Goal: Task Accomplishment & Management: Complete application form

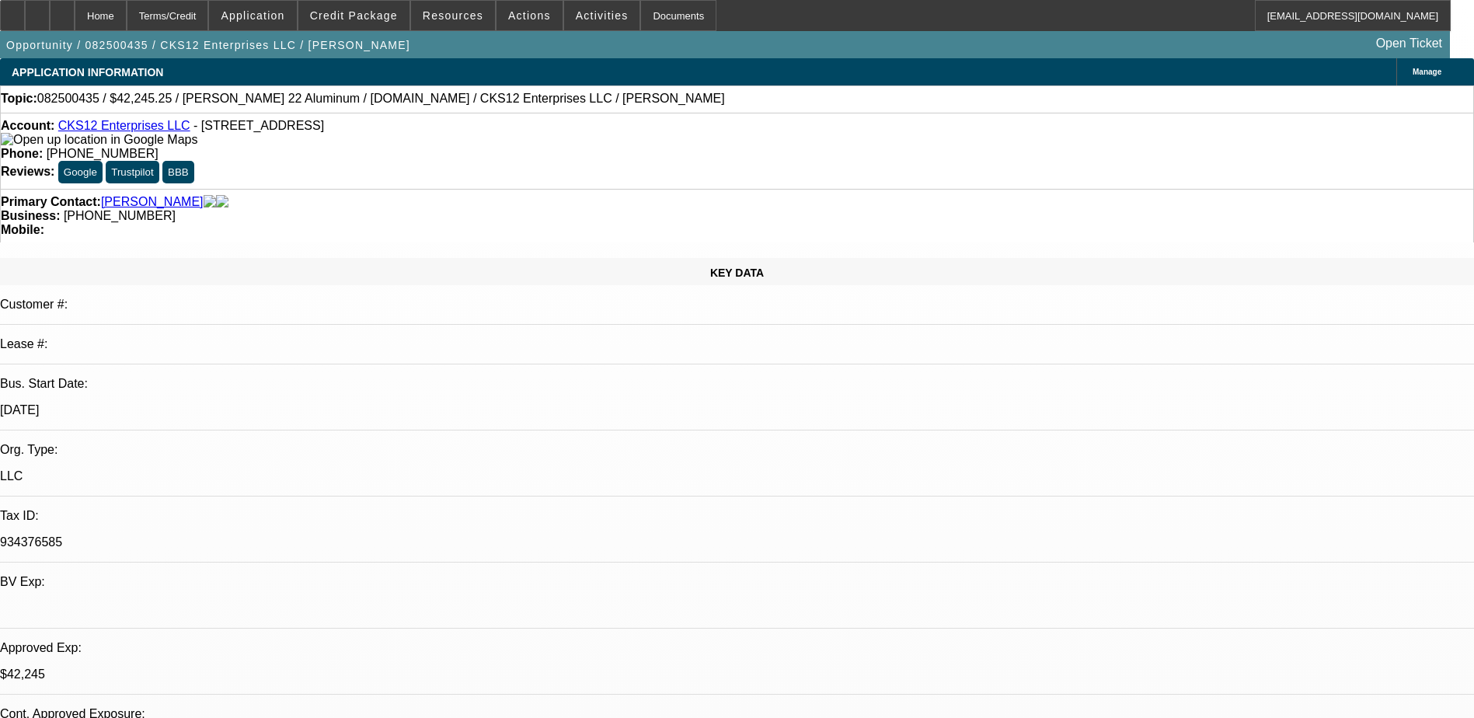
select select "0"
select select "2"
select select "0.1"
select select "4"
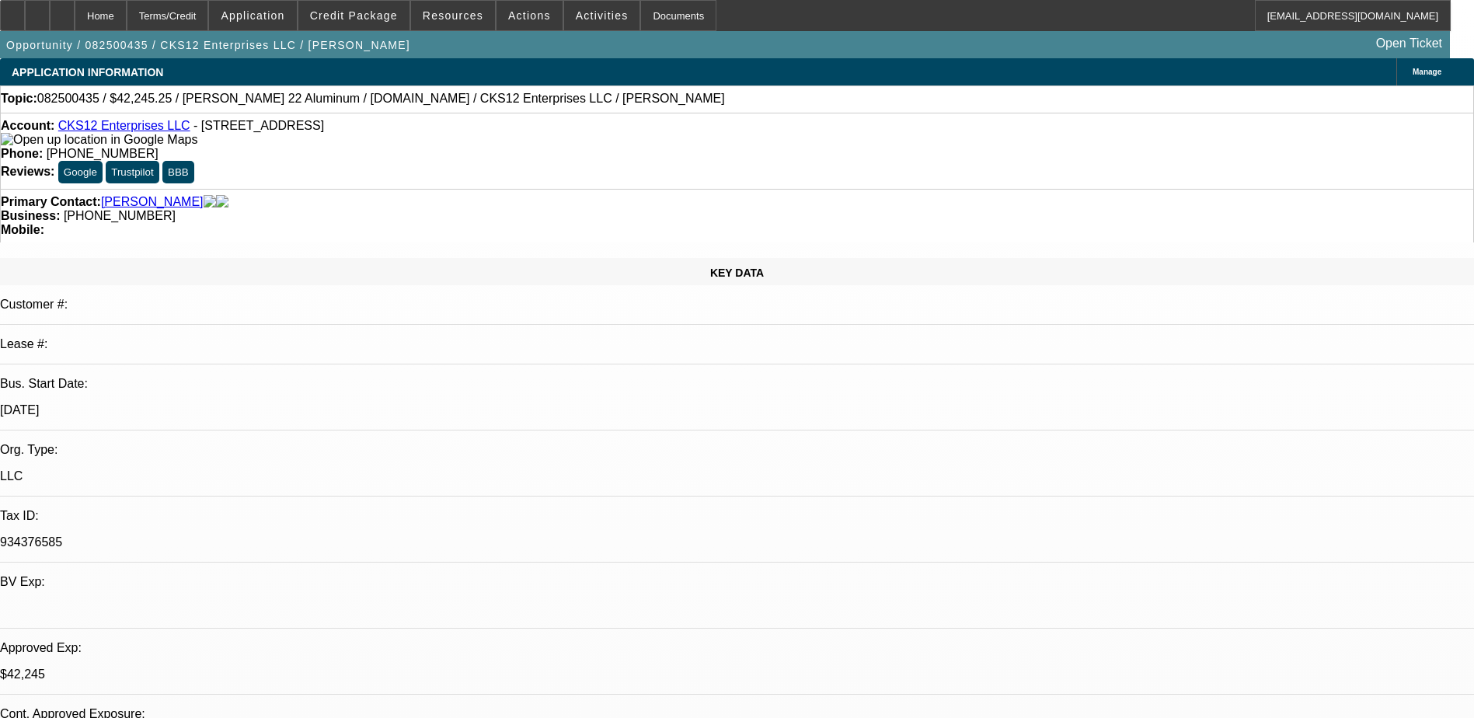
select select "0"
select select "2"
select select "0.1"
select select "4"
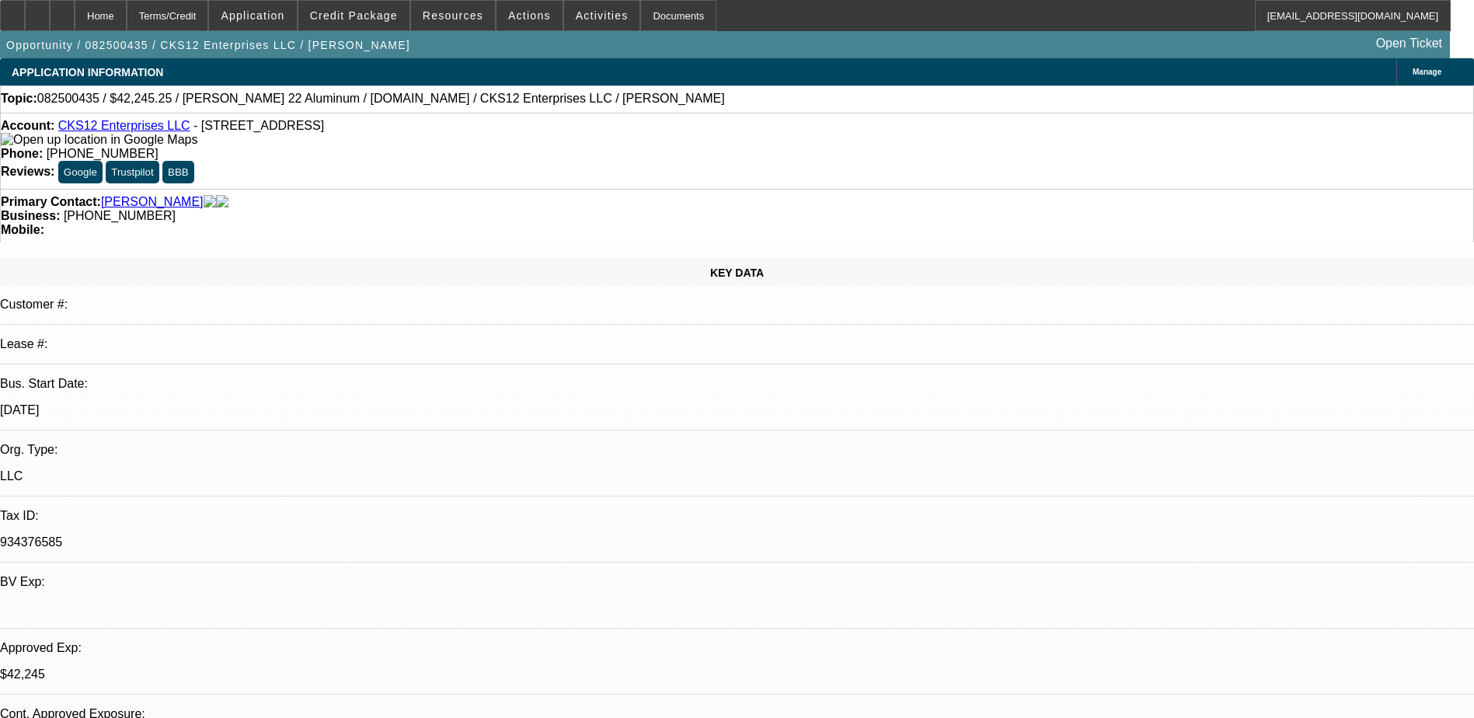
select select "0"
select select "2"
select select "0.1"
select select "4"
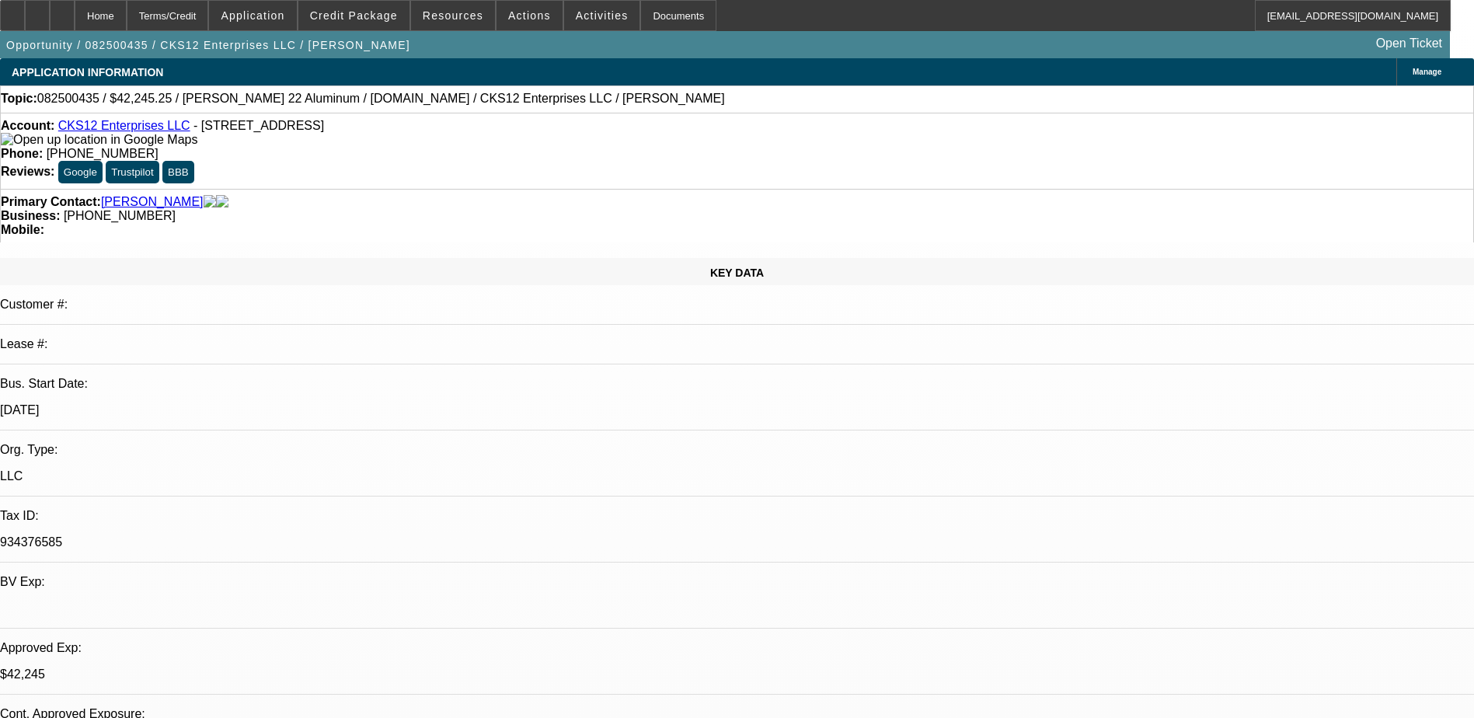
select select "0"
select select "3"
select select "0.1"
select select "4"
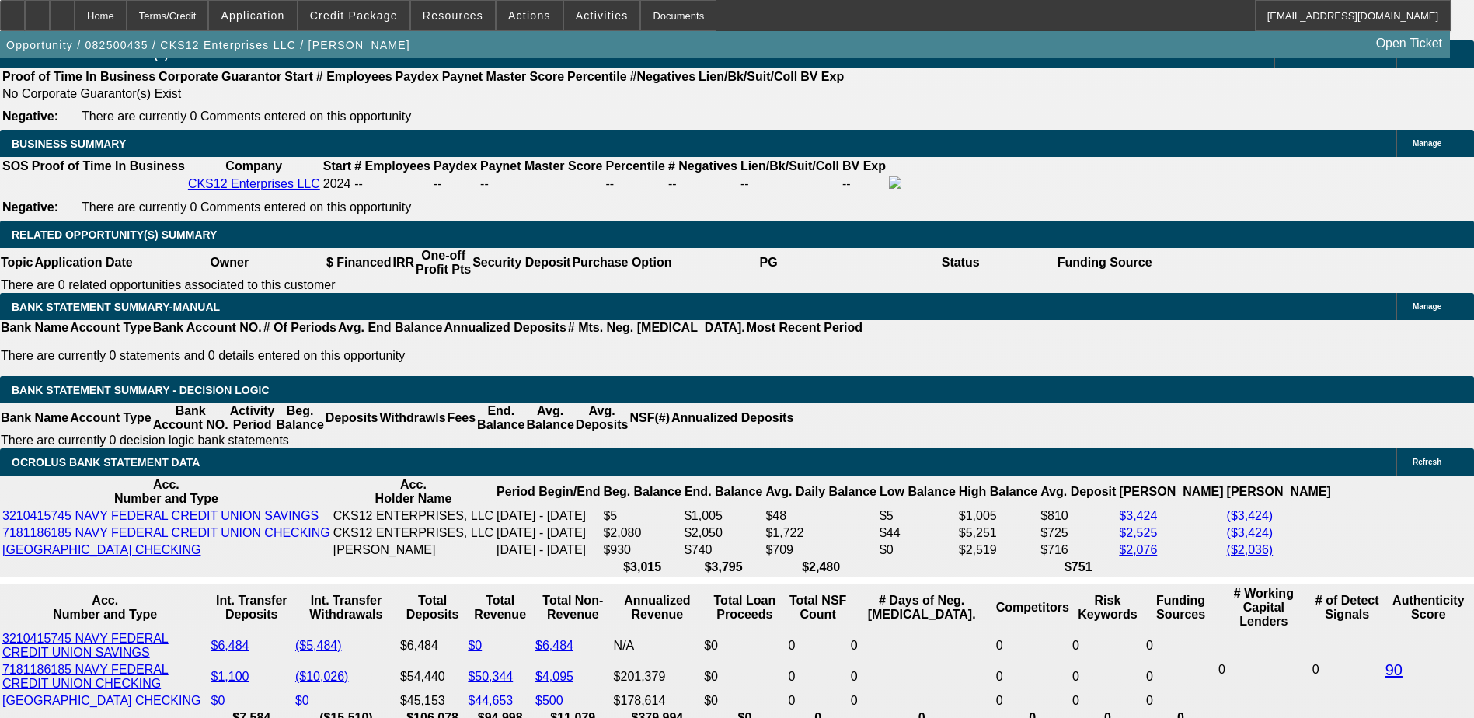
scroll to position [2409, 0]
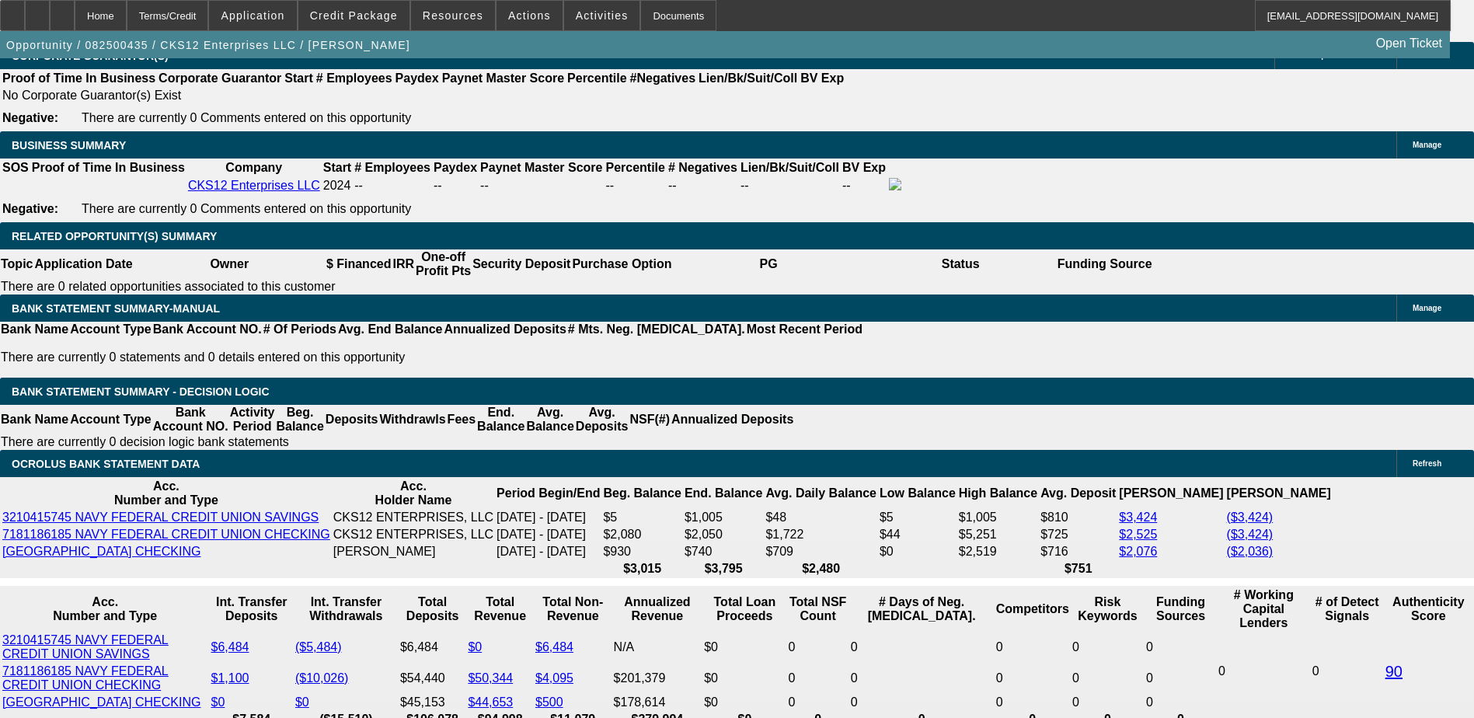
select select "0.1"
select select "2"
select select "0.1"
select select "4"
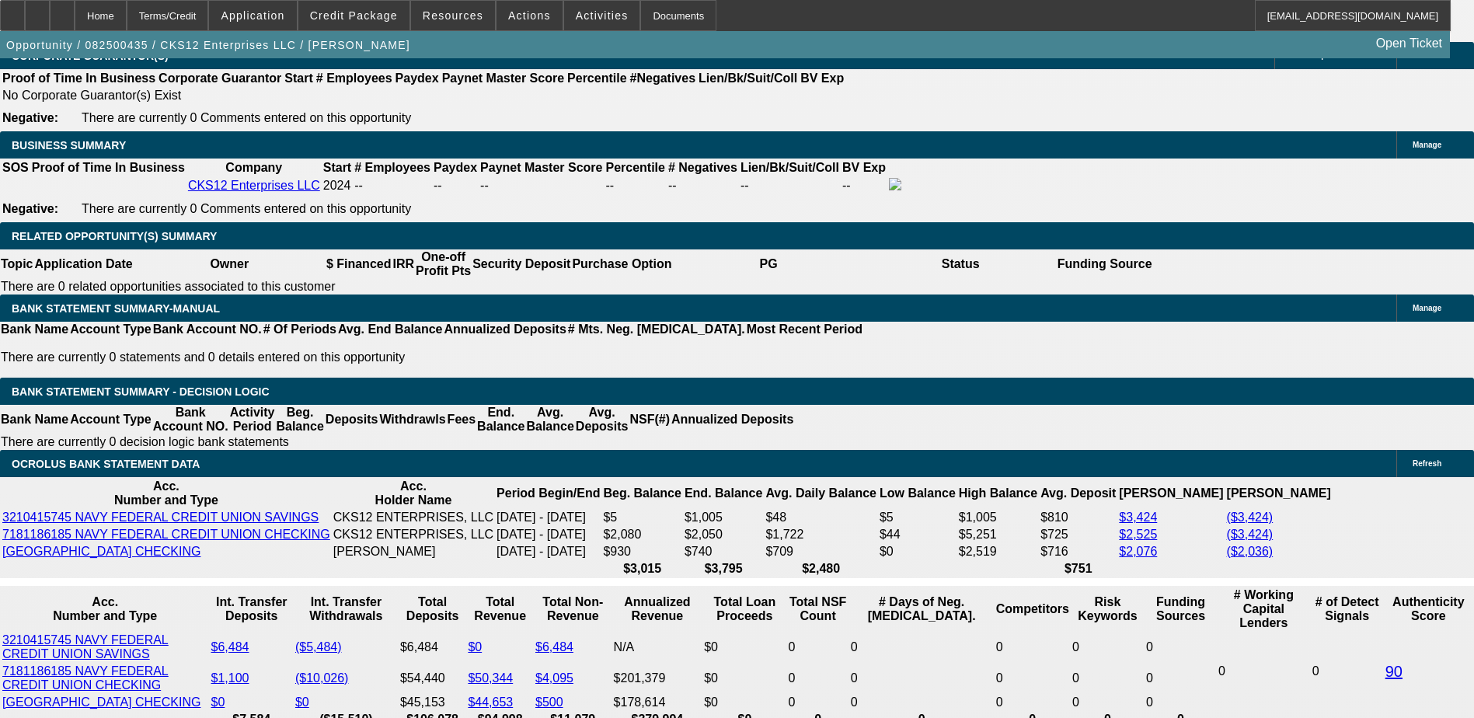
select select "0"
select select "2"
select select "0"
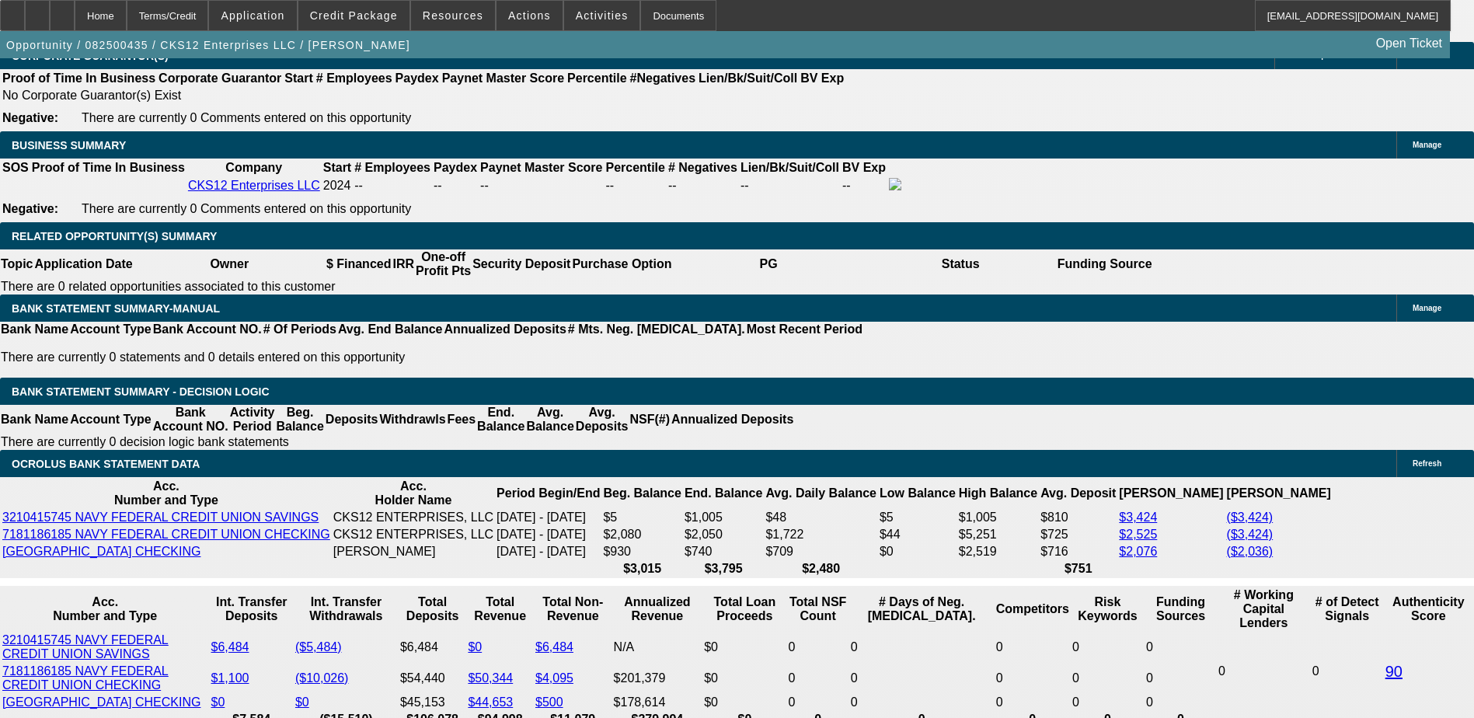
select select "6"
select select "0"
select select "6"
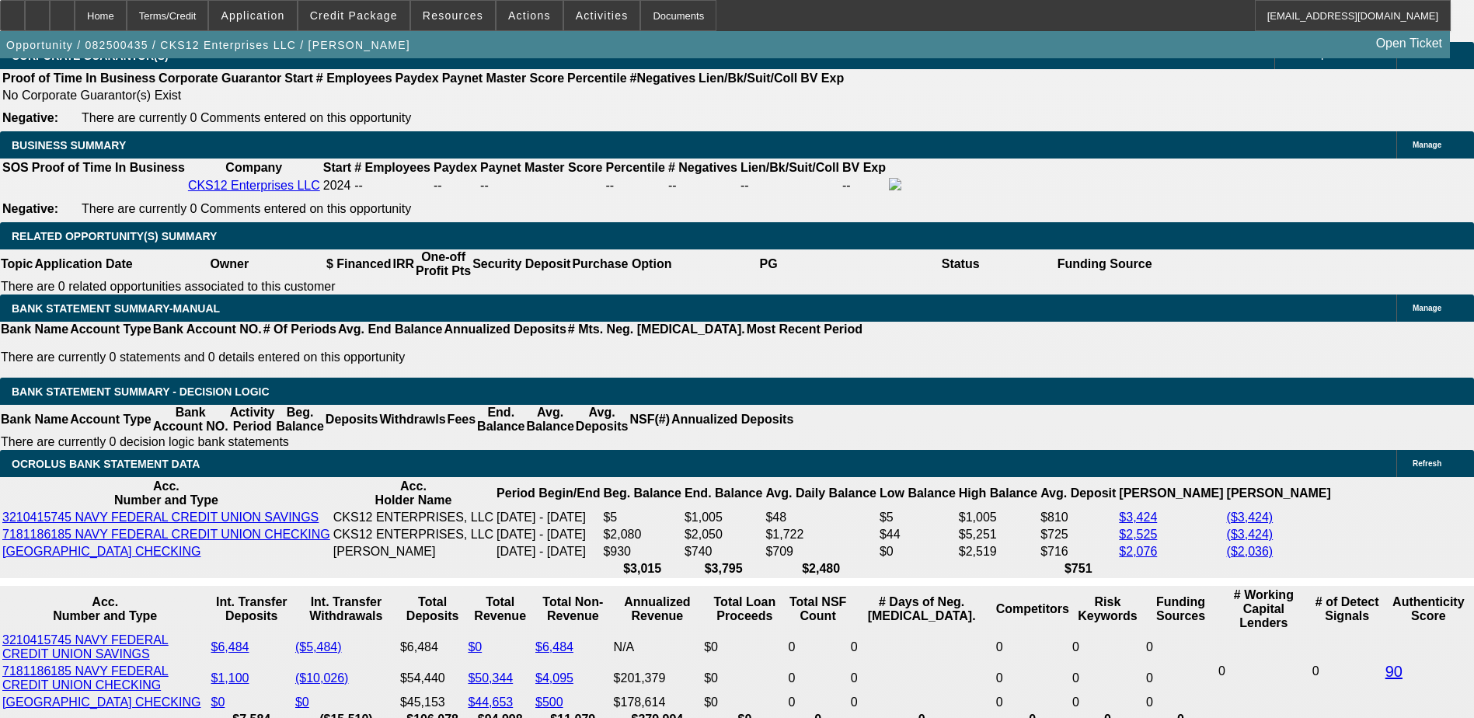
select select "0.1"
select select "0"
select select "9"
select select "0.1"
select select "6"
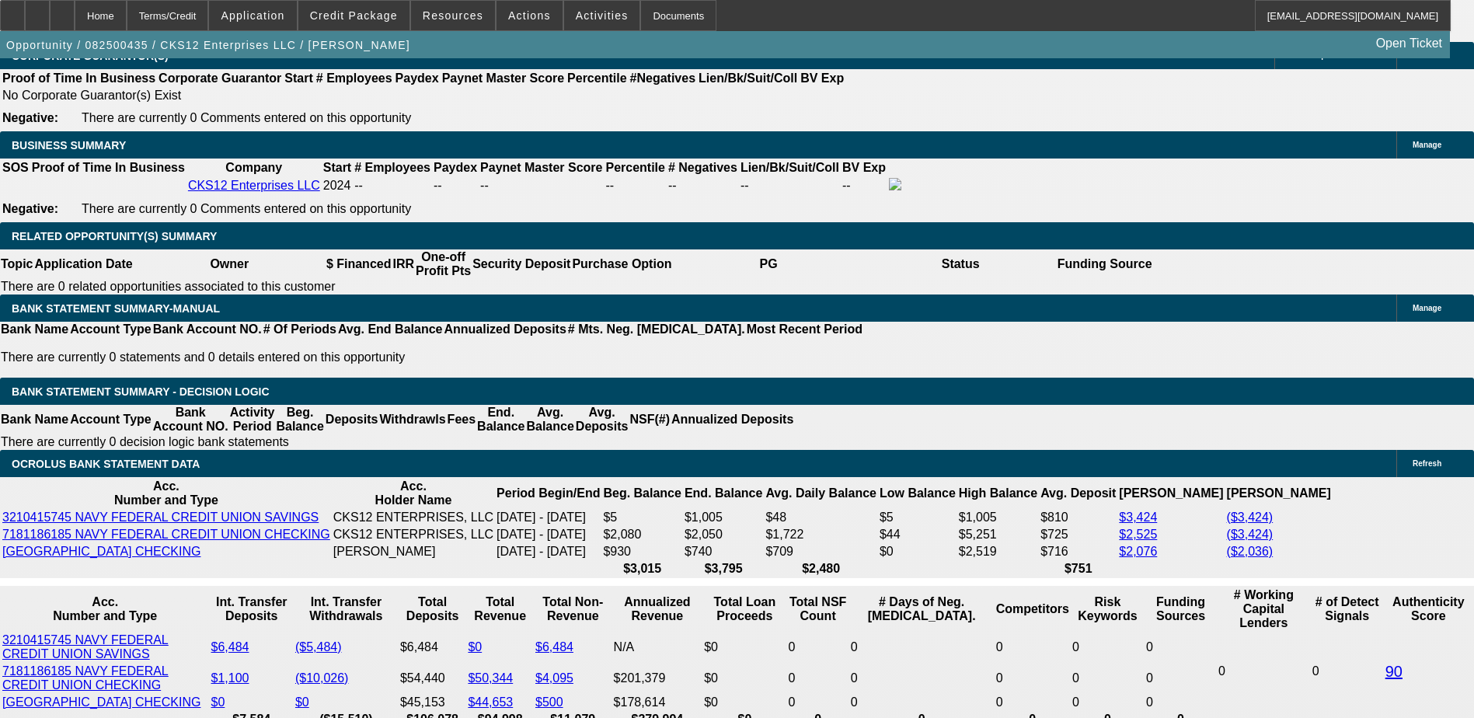
select select "0.1"
select select "2"
select select "0"
select select "6"
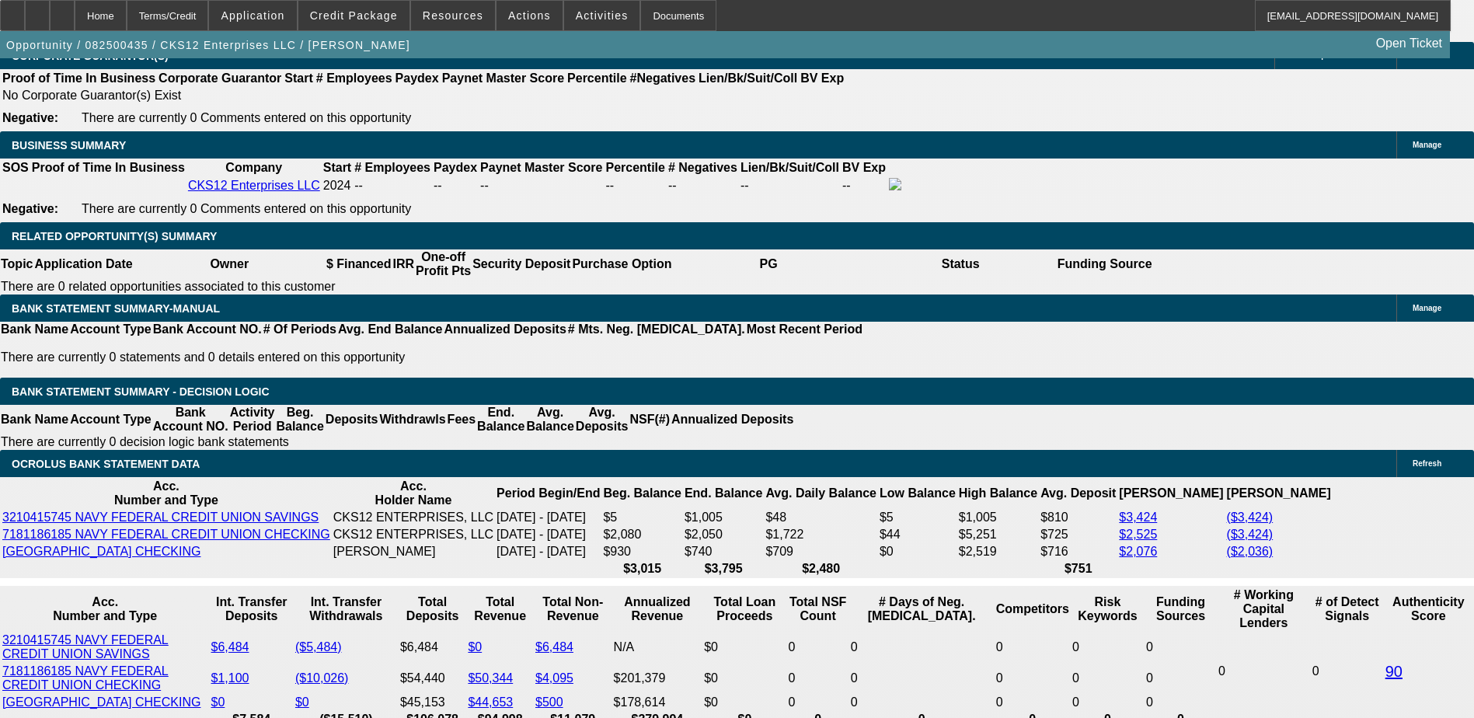
select select "0"
select select "2"
select select "0.1"
select select "4"
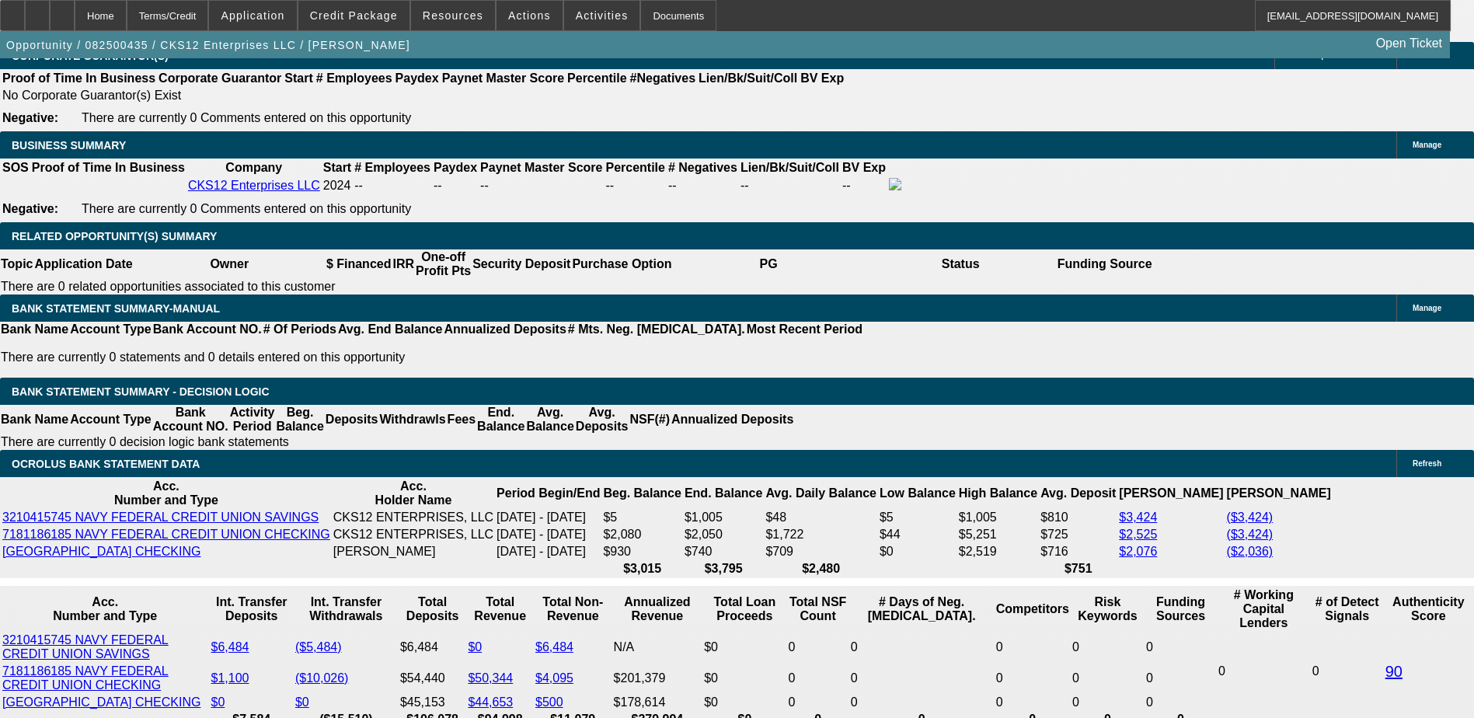
select select "0"
select select "2"
select select "0.1"
select select "4"
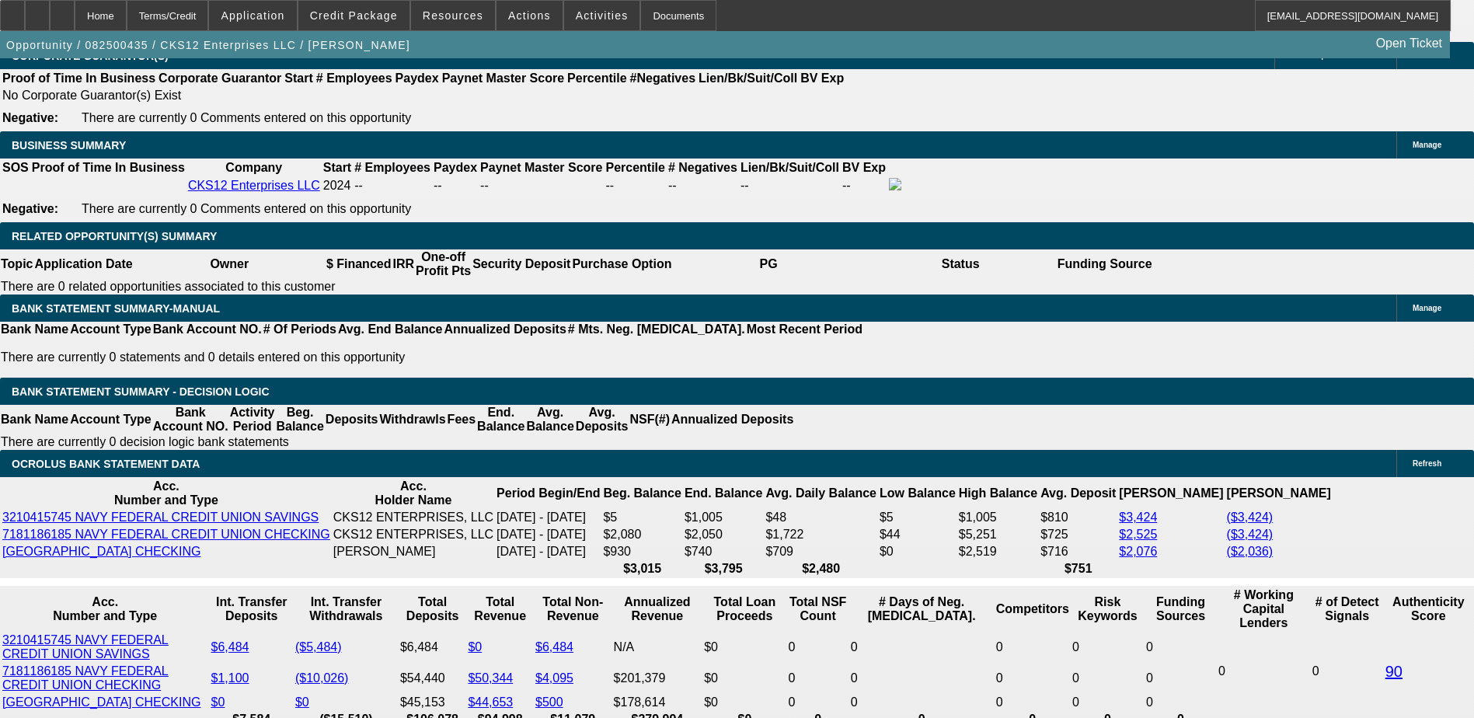
select select "0"
select select "2"
select select "3"
select select "0.1"
select select "4"
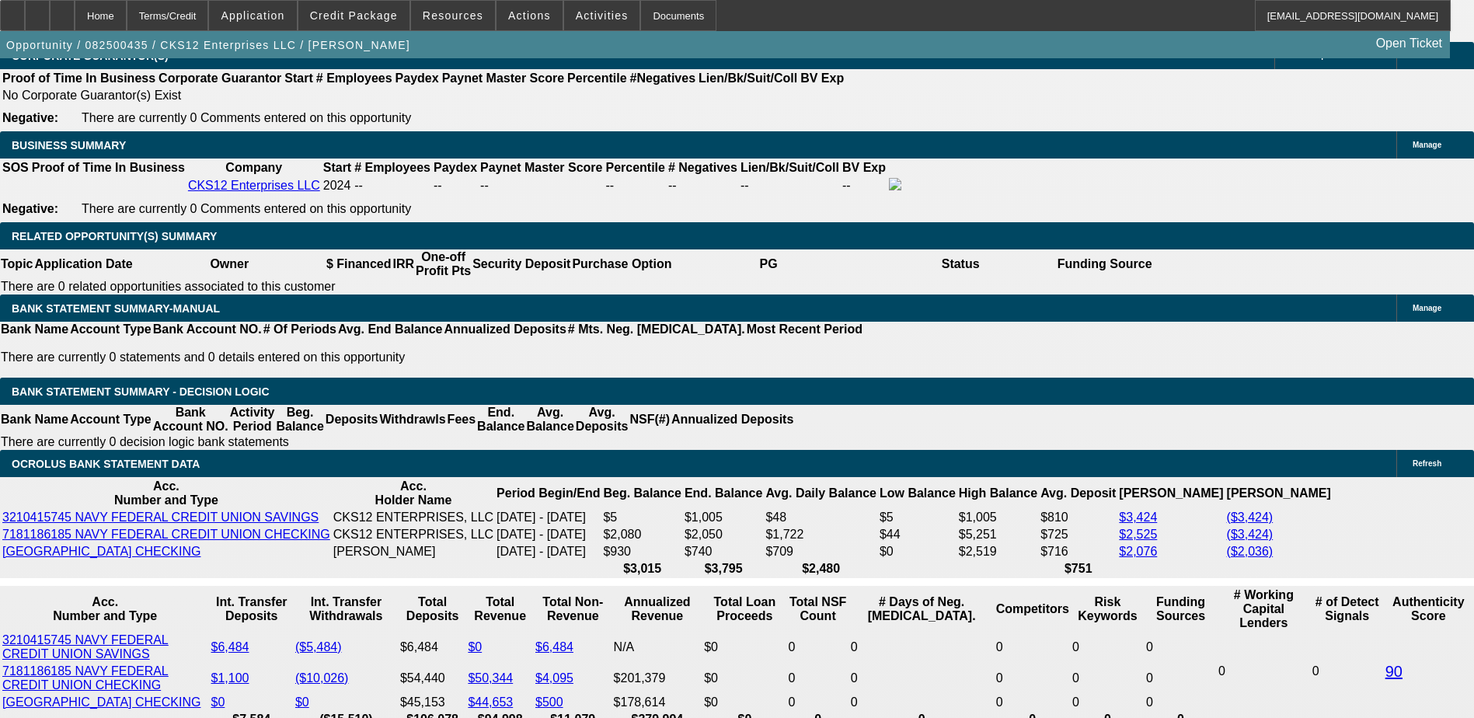
select select "0"
select select "2"
select select "3"
select select "0.1"
select select "4"
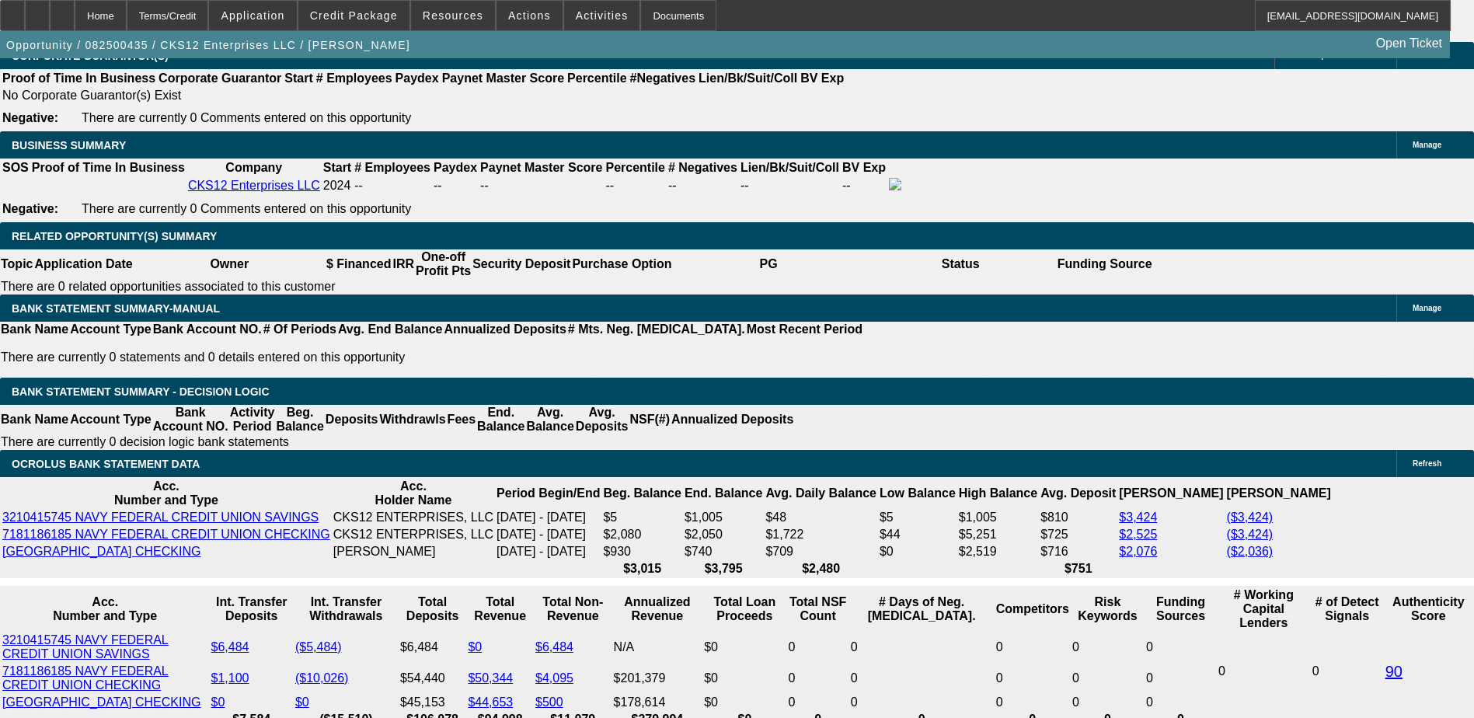
select select "0"
select select "2"
select select "0.1"
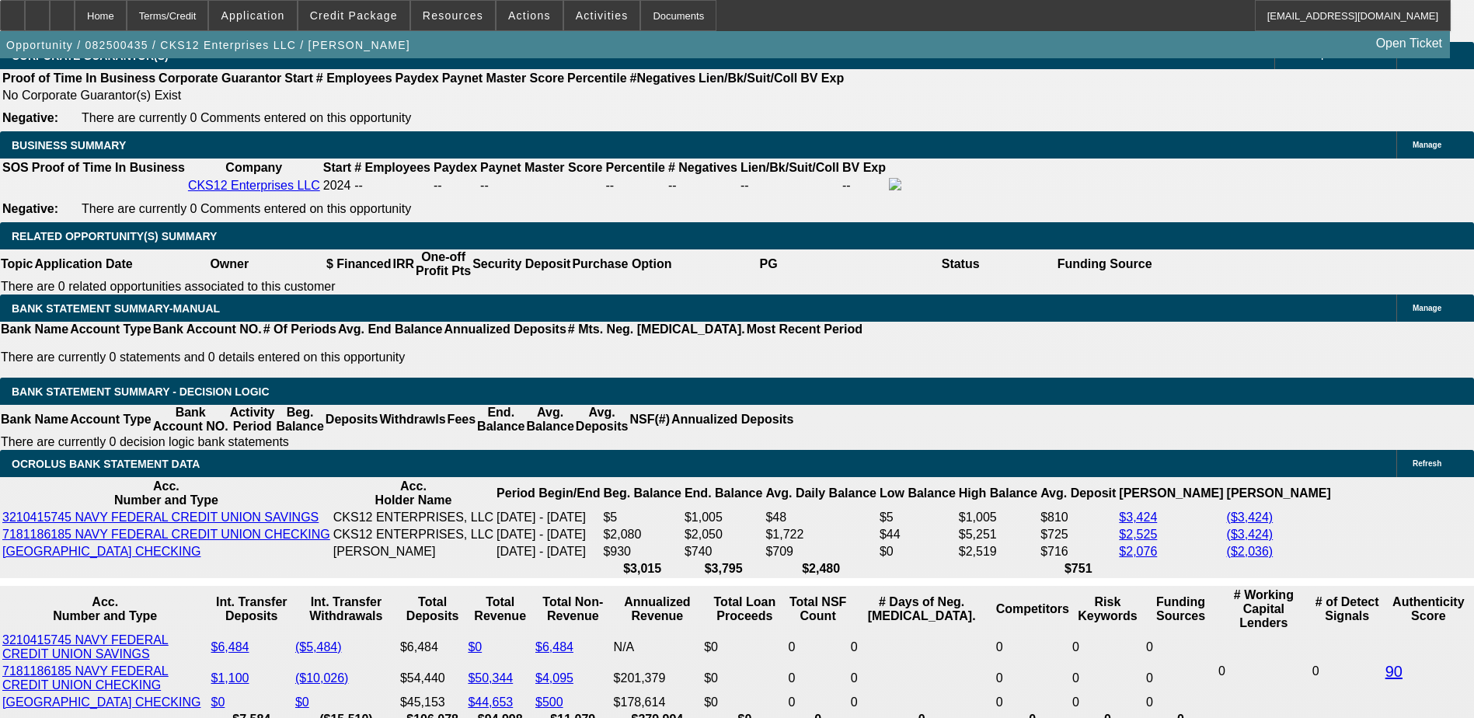
select select "4"
select select "0.1"
select select "0"
select select "3"
select select "0.1"
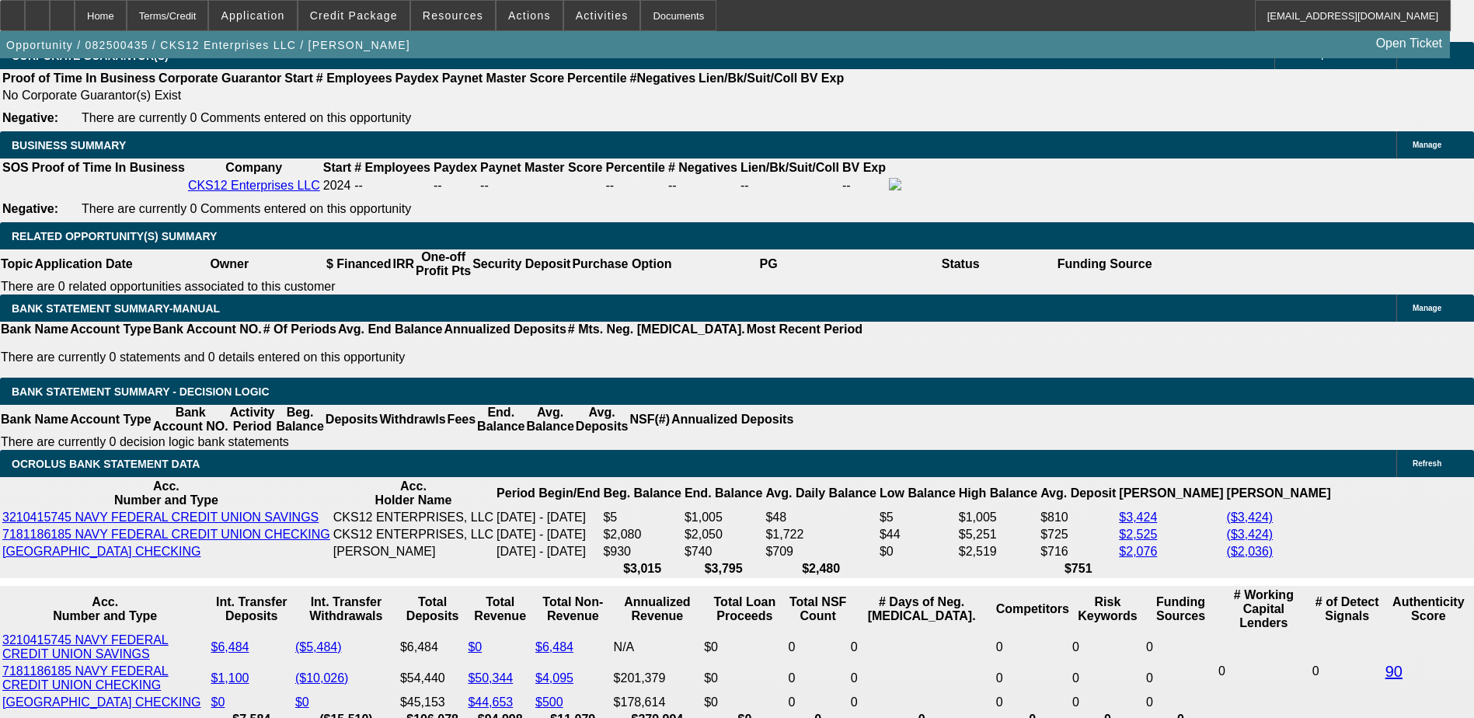
select select "4"
select select "0"
select select "2"
select select "0.1"
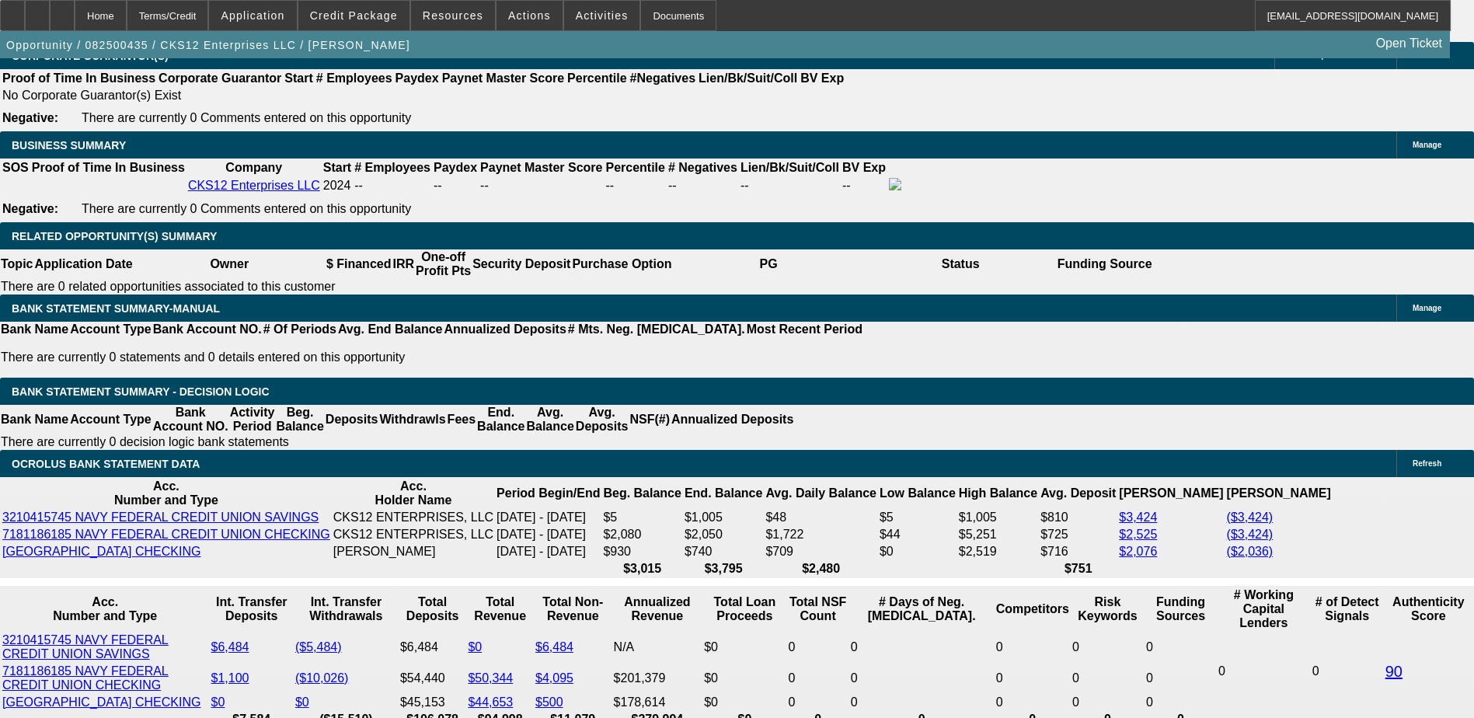
select select "4"
select select "0"
select select "2"
select select "0.1"
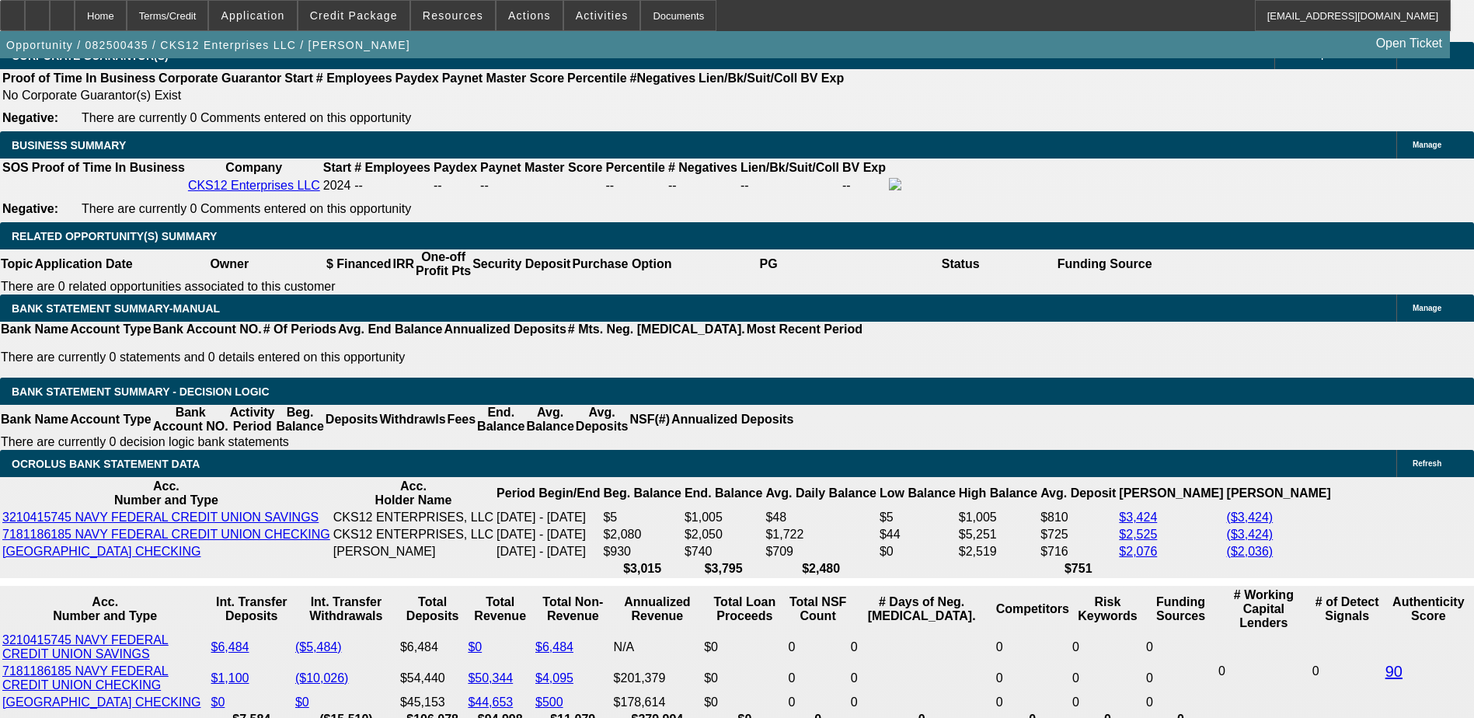
select select "4"
select select "0"
select select "2"
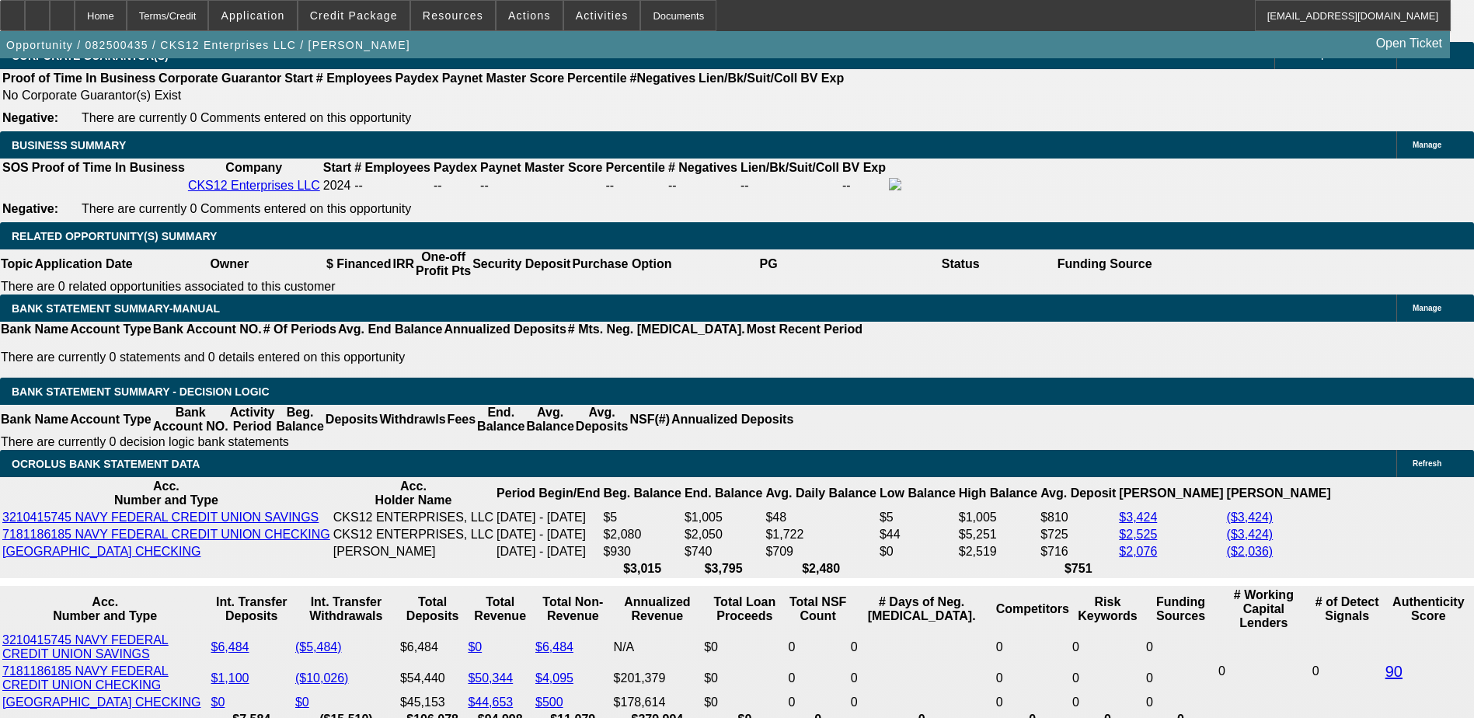
select select "0.1"
select select "4"
select select "0"
select select "2"
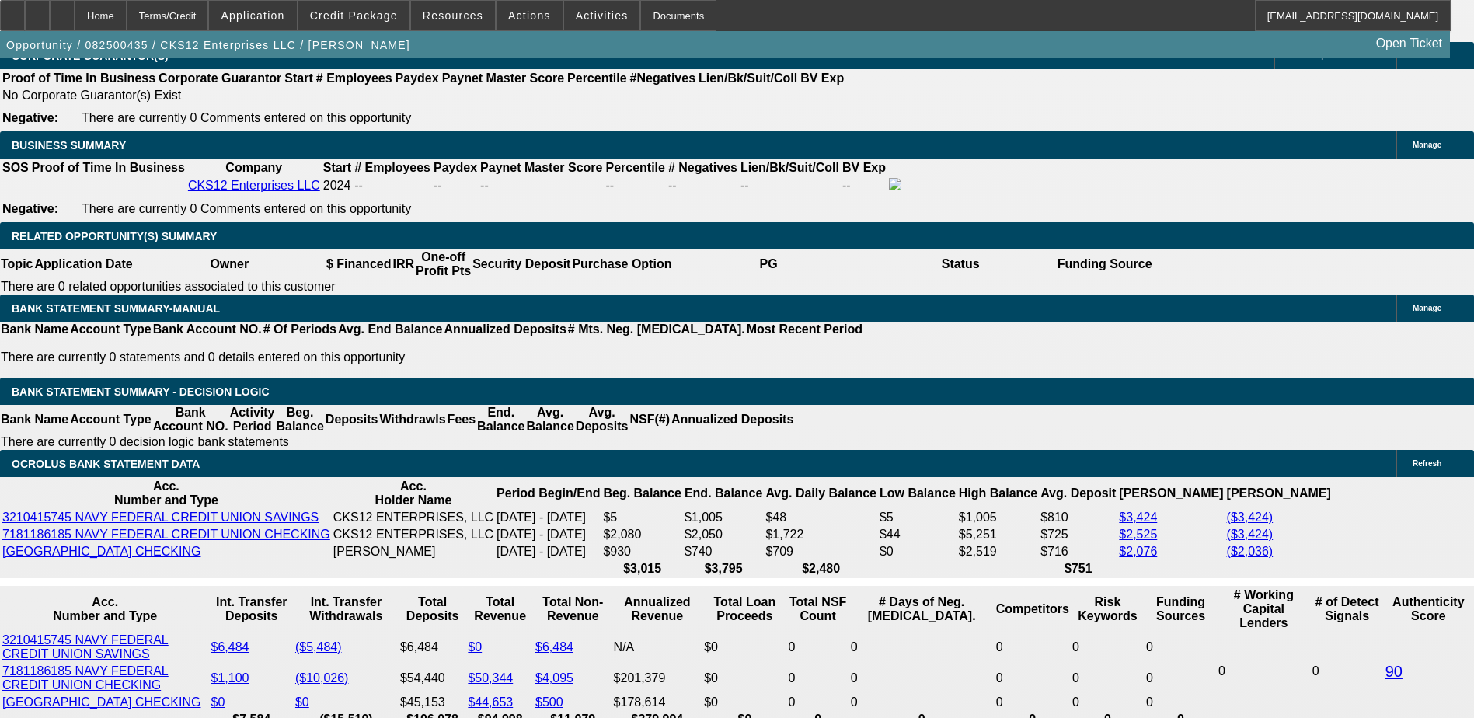
select select "0.1"
select select "4"
select select "0"
select select "2"
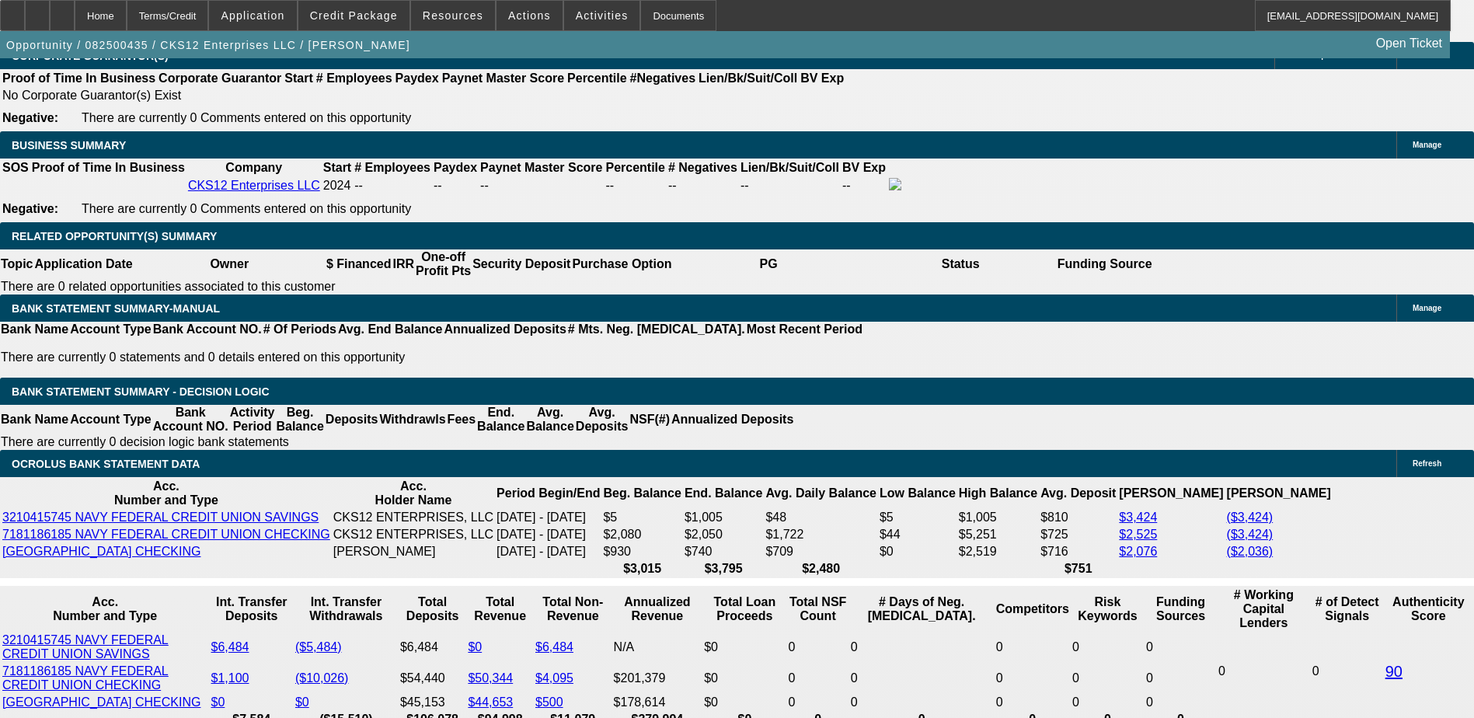
select select "0.1"
select select "4"
select select "0"
select select "3"
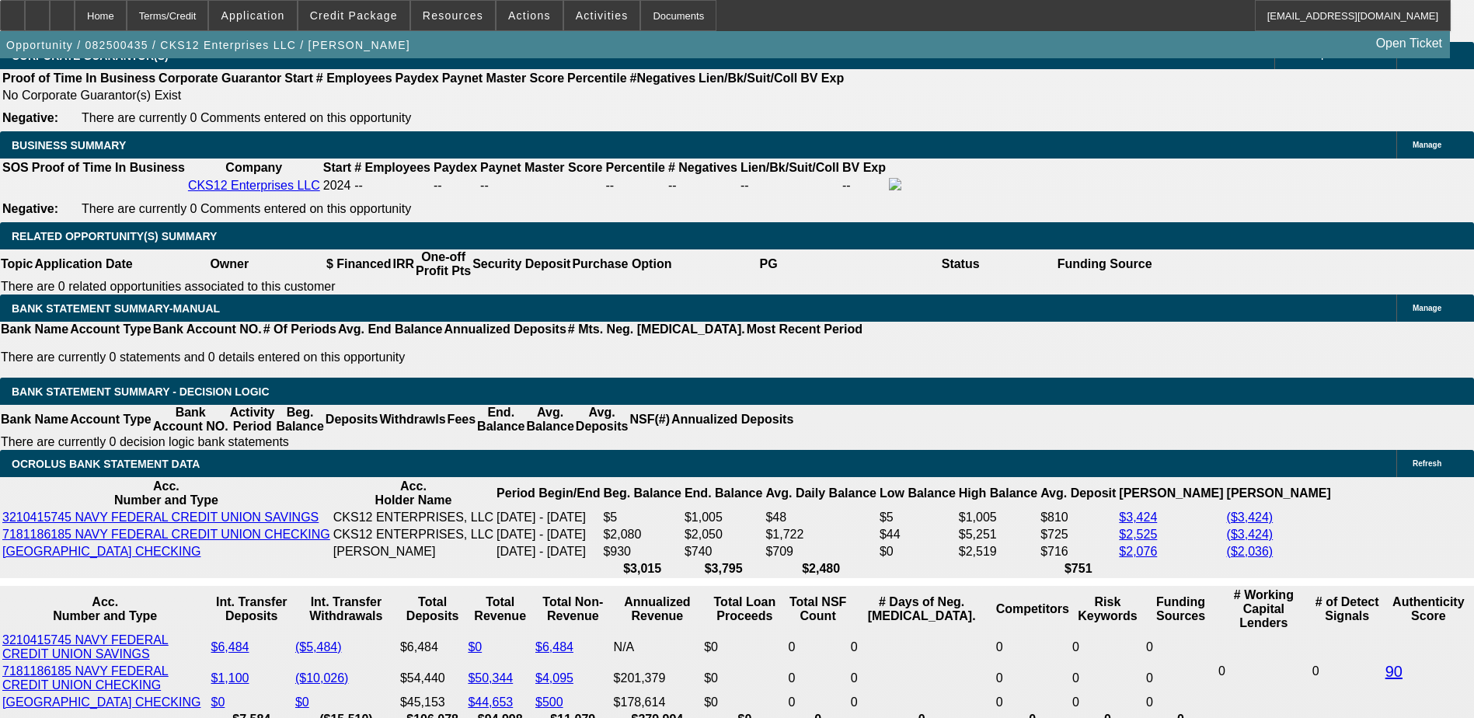
select select "0.1"
select select "4"
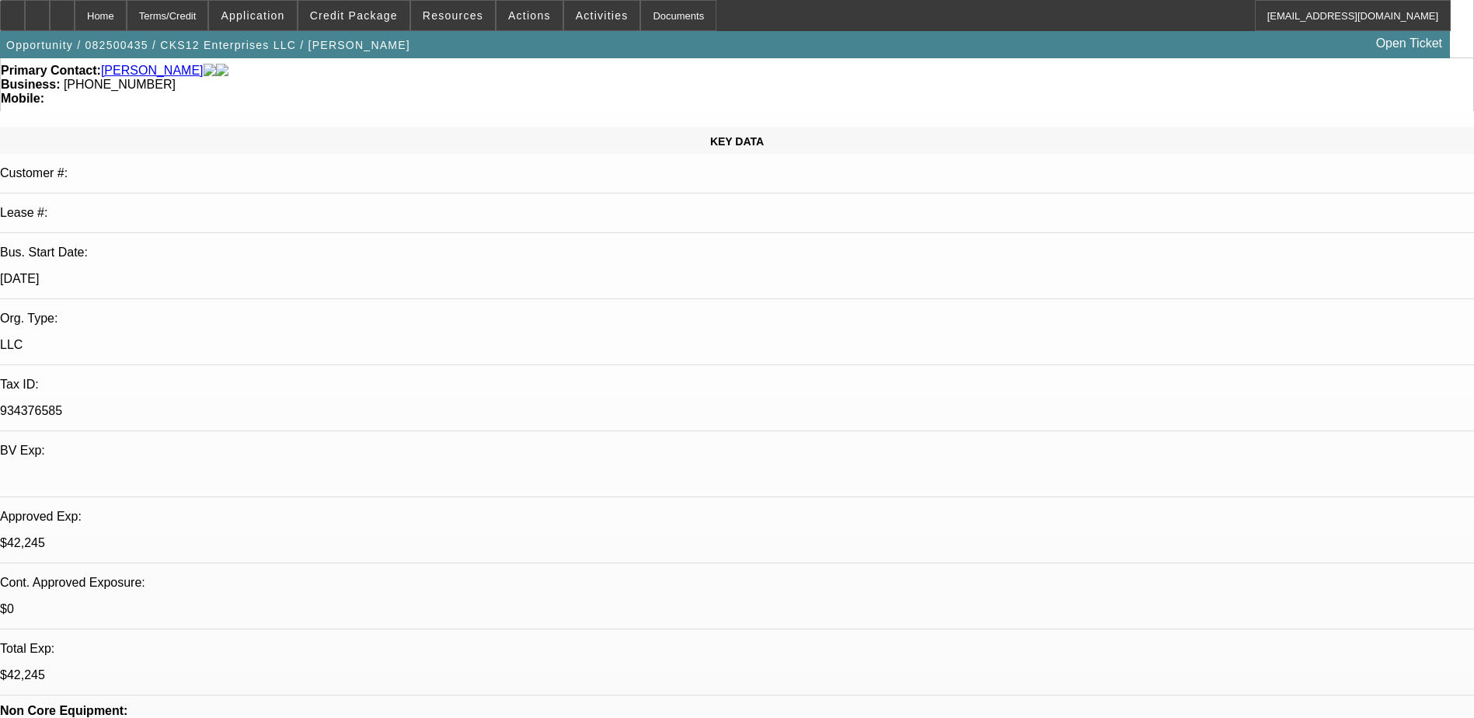
scroll to position [0, 0]
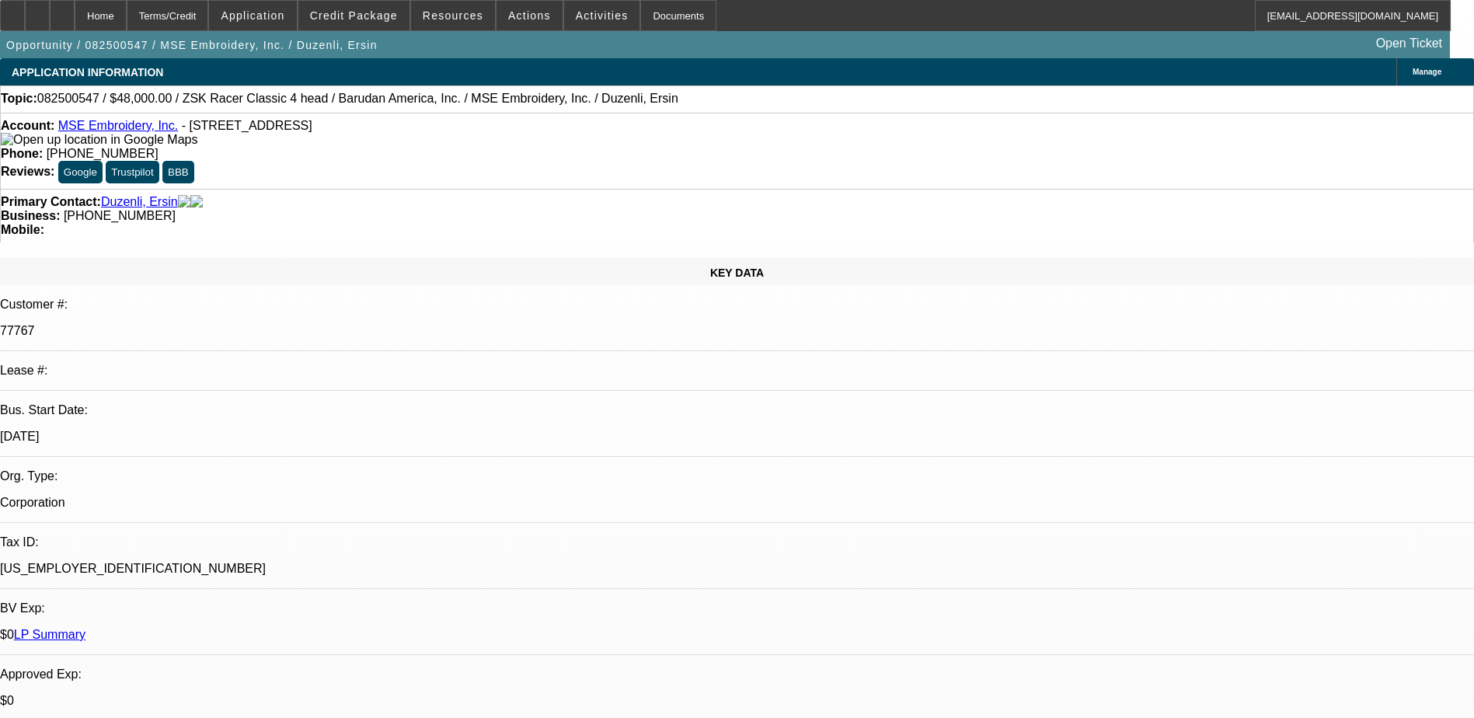
select select "0"
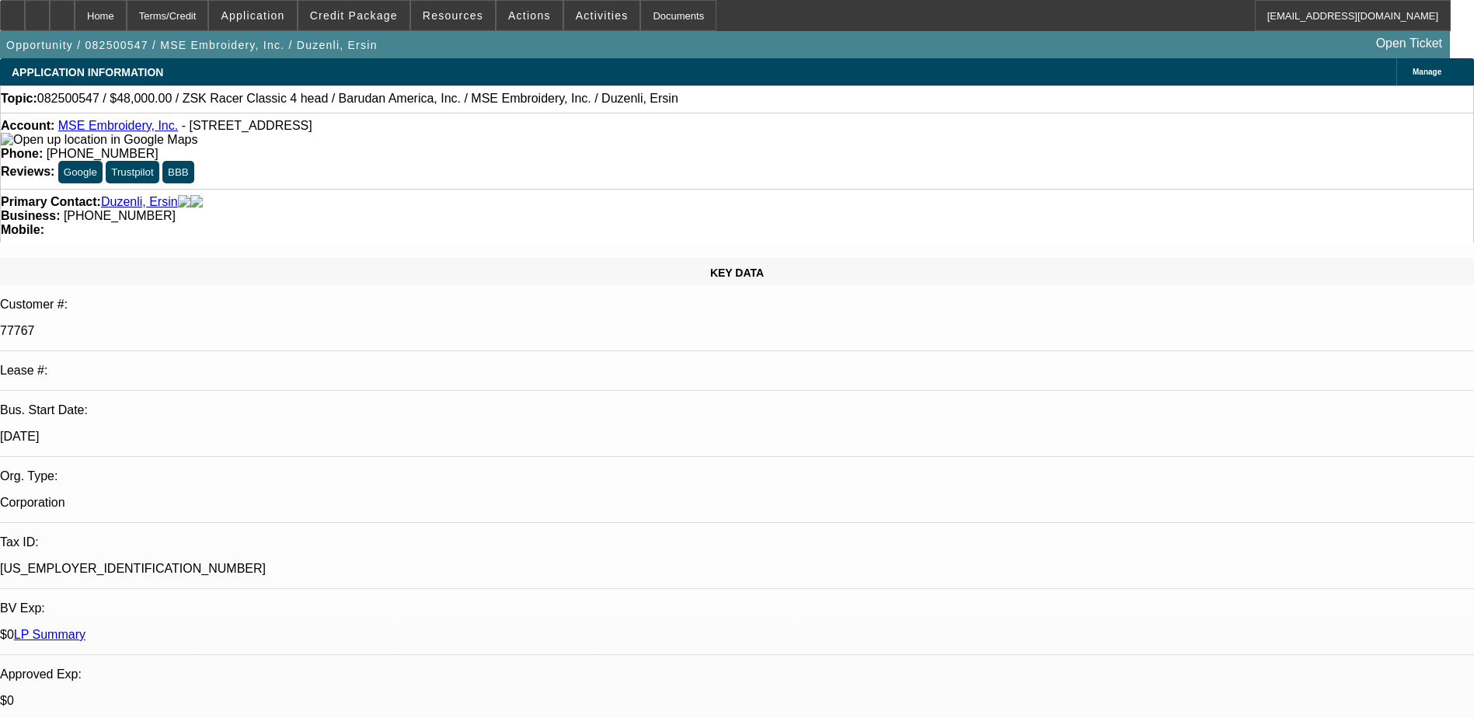
select select "0.1"
select select "0"
select select "1"
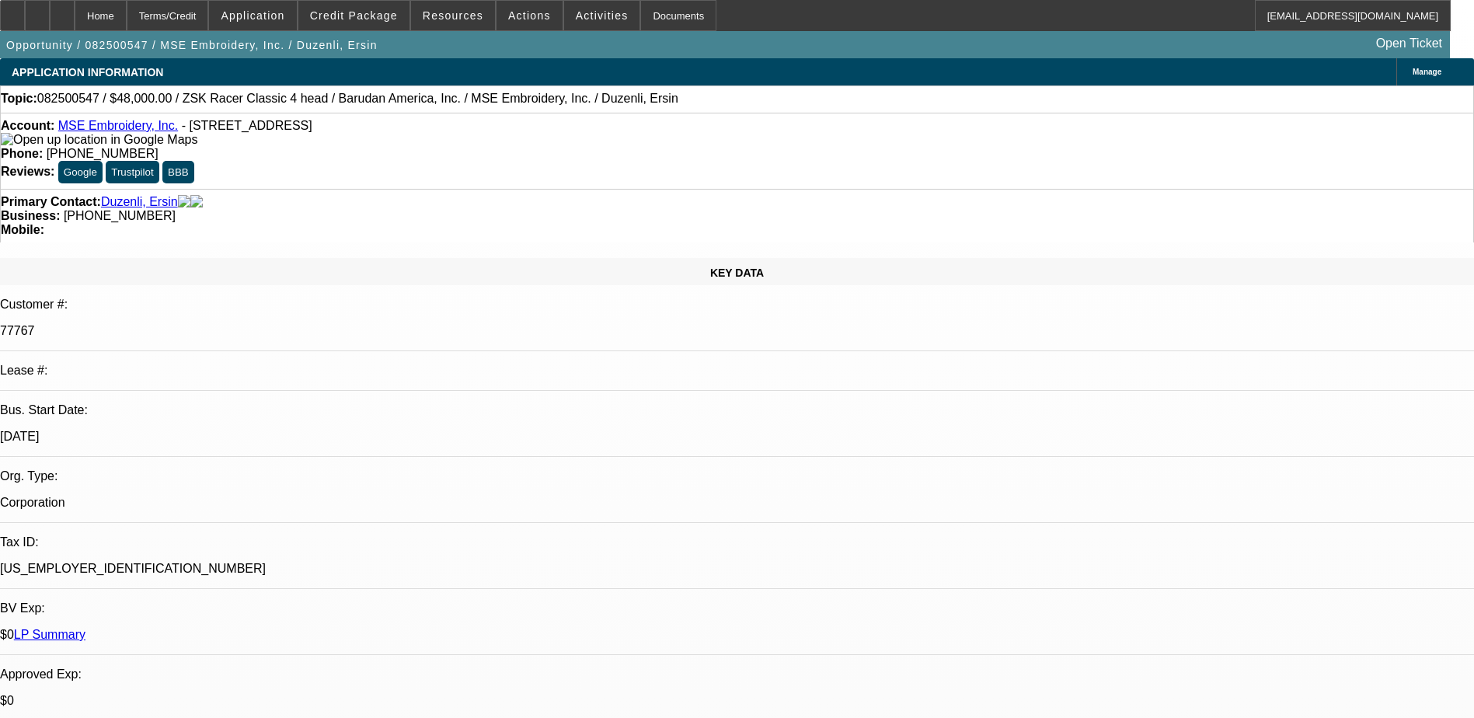
select select "2"
select select "6"
select select "1"
select select "2"
select select "4"
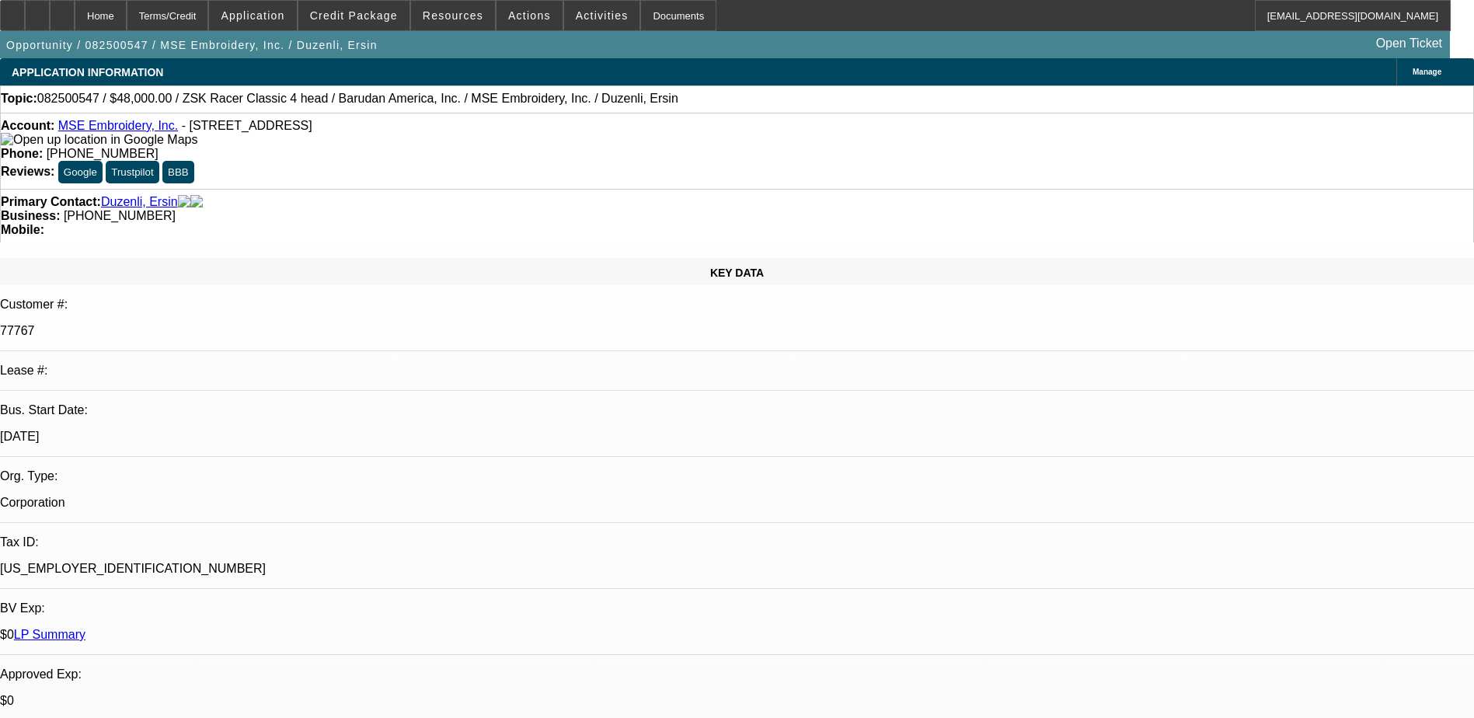
select select "1"
select select "2"
select select "6"
